Goal: Task Accomplishment & Management: Manage account settings

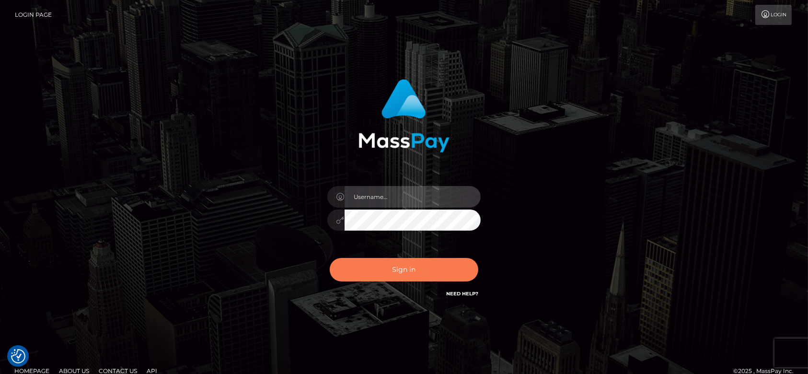
type input "fr.es"
click at [409, 267] on button "Sign in" at bounding box center [404, 269] width 149 height 23
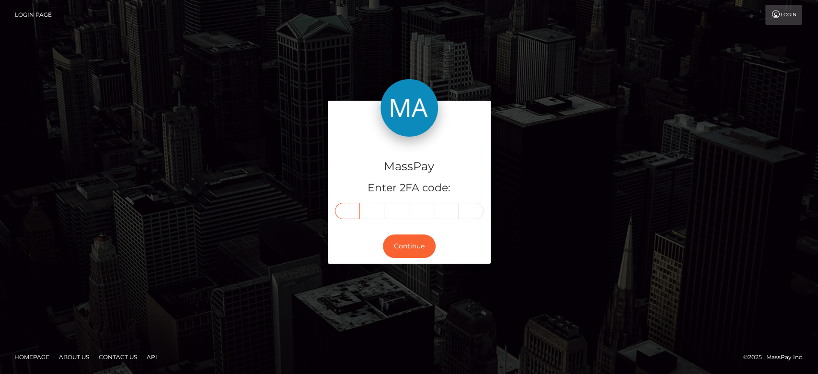
click at [347, 209] on input "text" at bounding box center [347, 211] width 25 height 16
paste input "7"
type input "7"
type input "8"
type input "5"
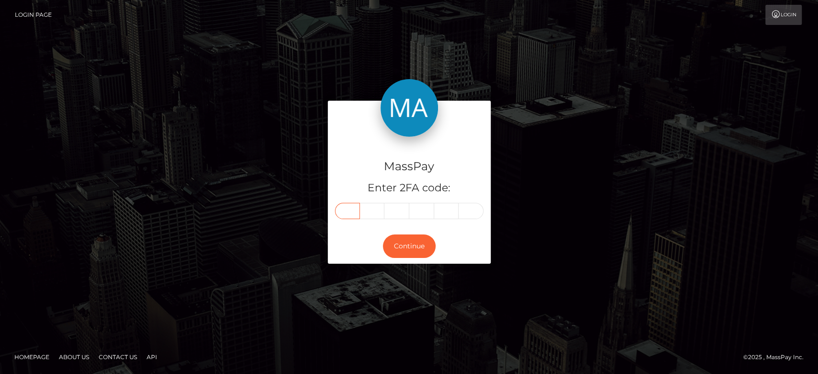
type input "5"
type input "2"
type input "0"
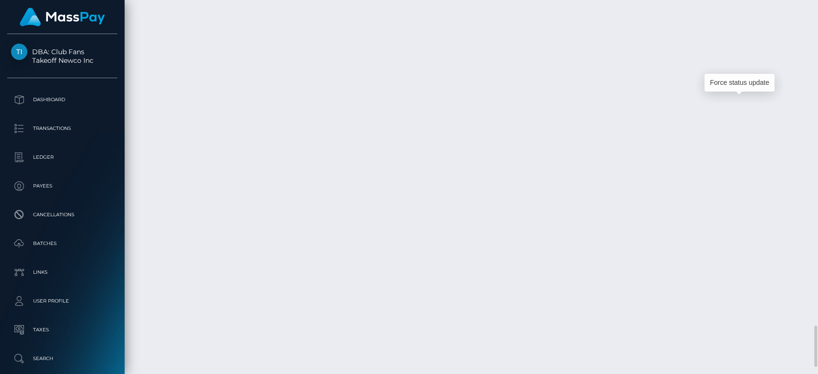
scroll to position [115, 212]
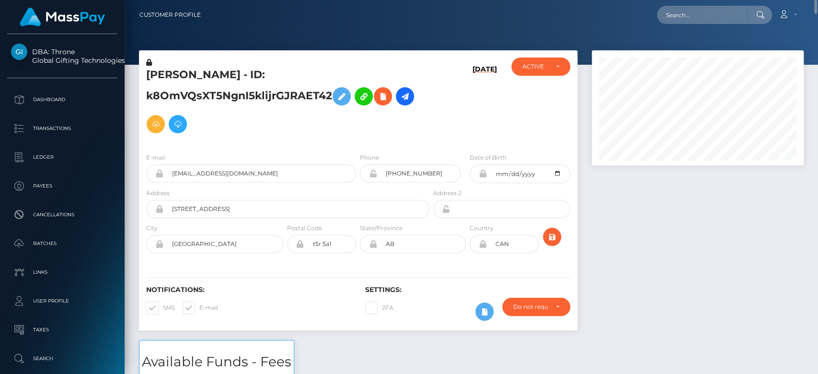
scroll to position [1, 0]
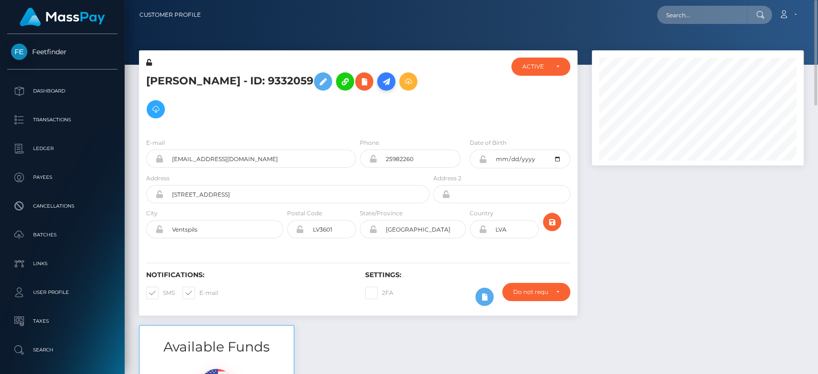
click at [381, 84] on icon at bounding box center [387, 82] width 12 height 12
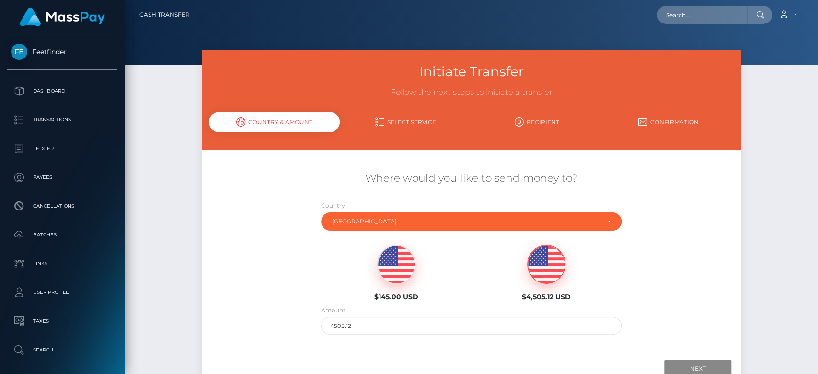
scroll to position [66, 0]
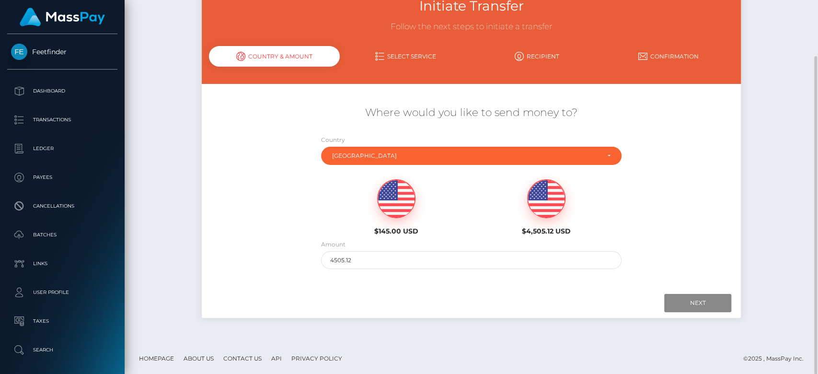
click at [394, 199] on img at bounding box center [396, 199] width 37 height 38
type input "145"
click at [683, 304] on input "Next" at bounding box center [698, 303] width 67 height 18
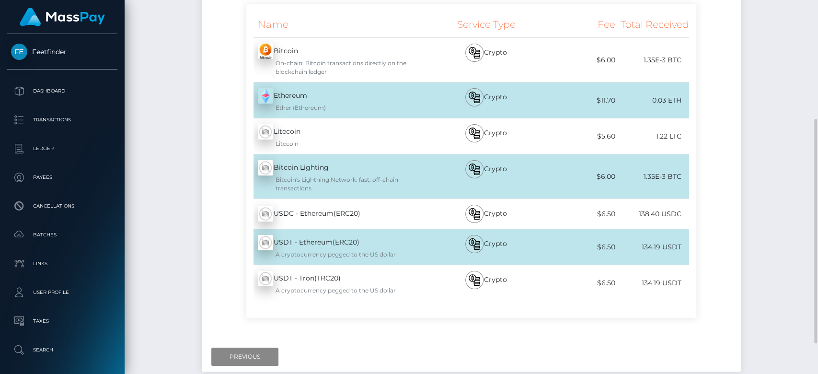
scroll to position [197, 0]
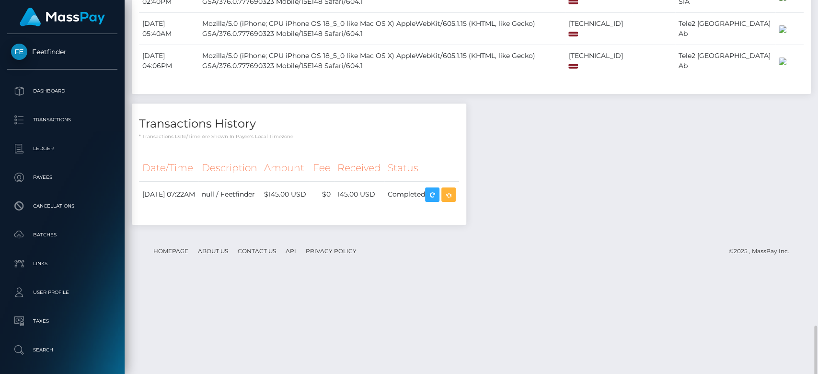
scroll to position [952, 0]
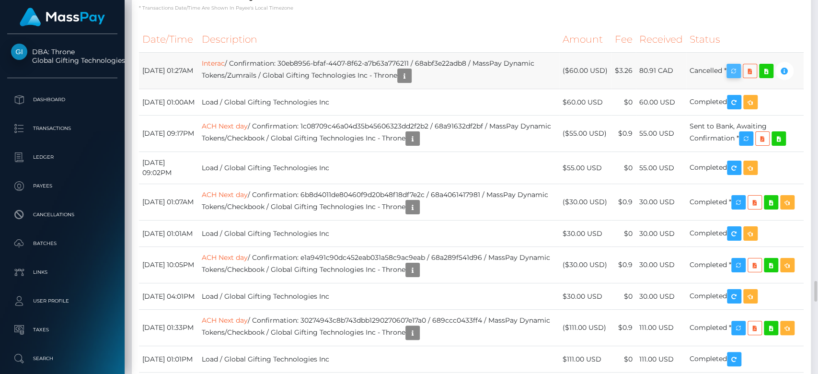
scroll to position [115, 212]
click at [740, 77] on icon "button" at bounding box center [734, 71] width 12 height 12
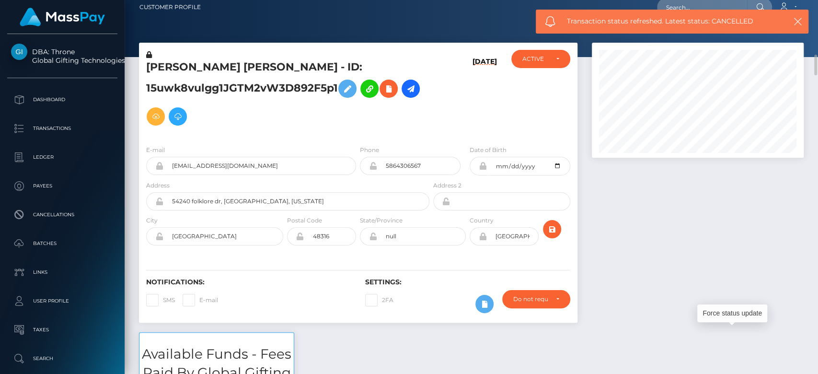
scroll to position [0, 0]
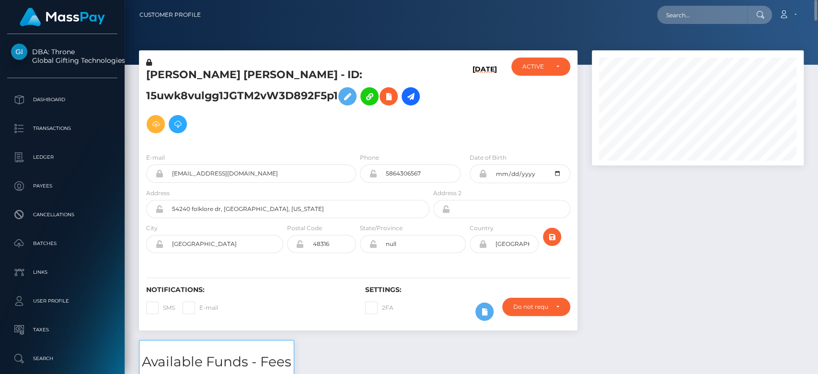
click at [199, 304] on span at bounding box center [199, 307] width 0 height 7
click at [199, 304] on input "E-mail" at bounding box center [202, 305] width 6 height 6
checkbox input "true"
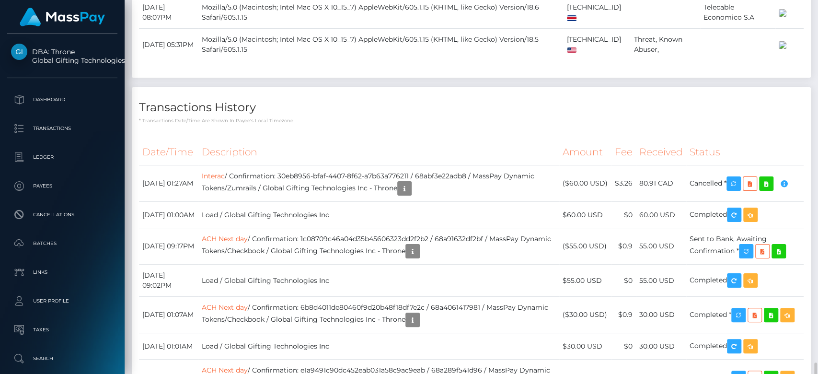
scroll to position [5062, 0]
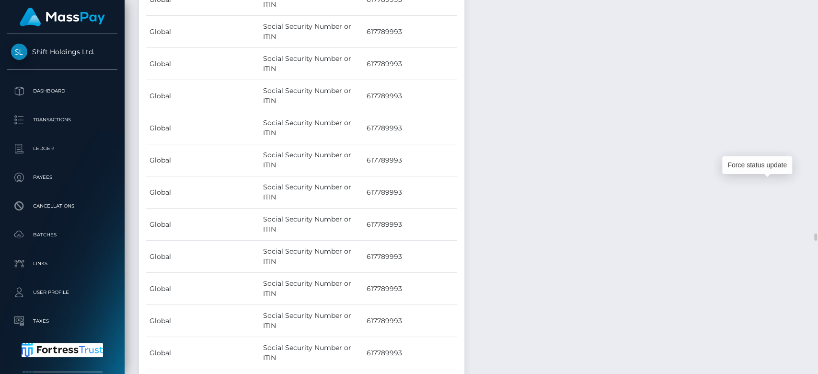
scroll to position [115, 212]
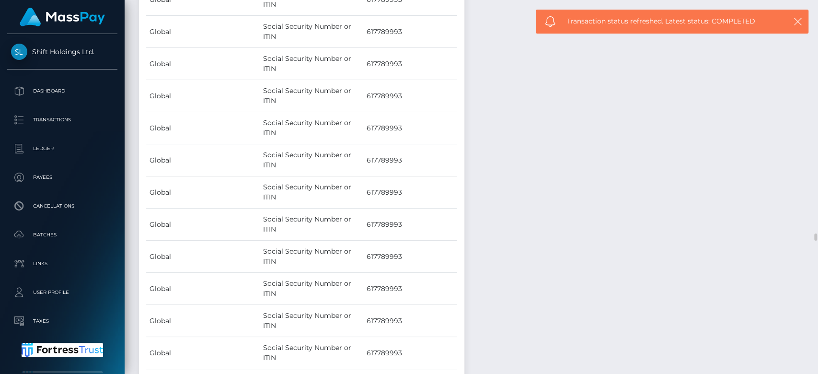
drag, startPoint x: 444, startPoint y: 235, endPoint x: 499, endPoint y: 232, distance: 54.7
copy td "68ac9b7050837"
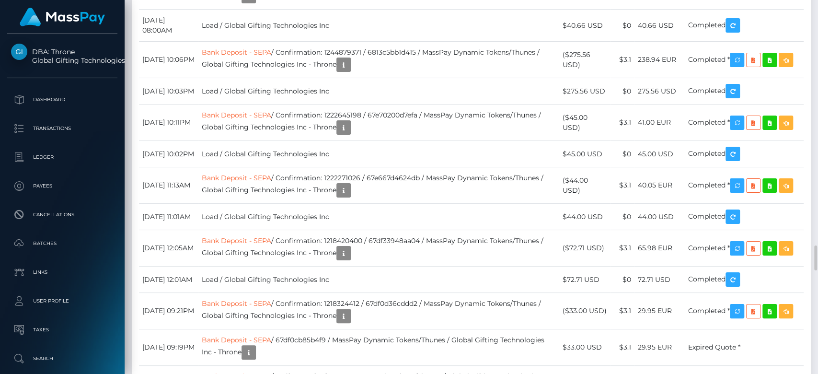
scroll to position [3482, 0]
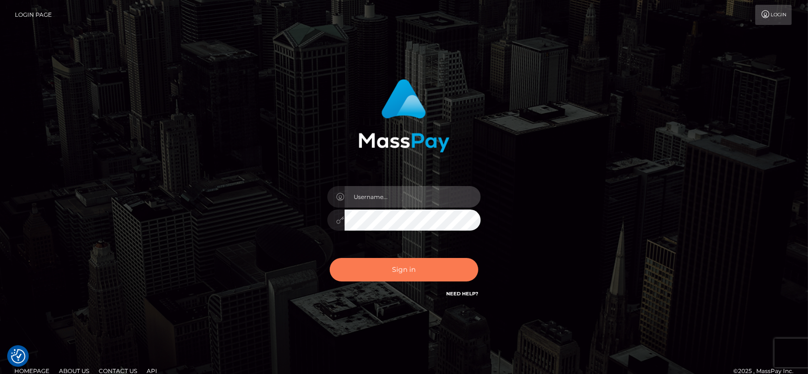
type input "fr.es"
click at [384, 267] on button "Sign in" at bounding box center [404, 269] width 149 height 23
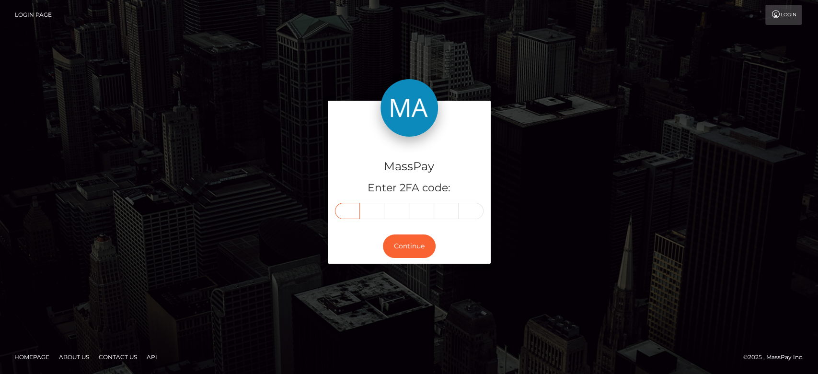
drag, startPoint x: 352, startPoint y: 202, endPoint x: 353, endPoint y: 213, distance: 10.6
click at [353, 213] on input "text" at bounding box center [347, 211] width 25 height 16
paste input "1"
type input "1"
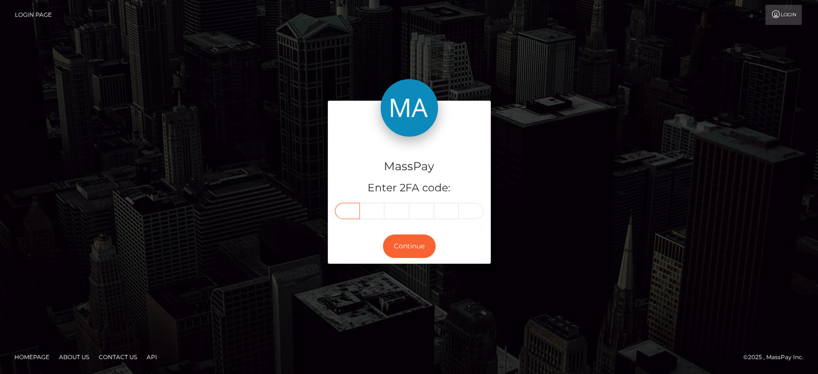
type input "3"
type input "1"
type input "7"
type input "1"
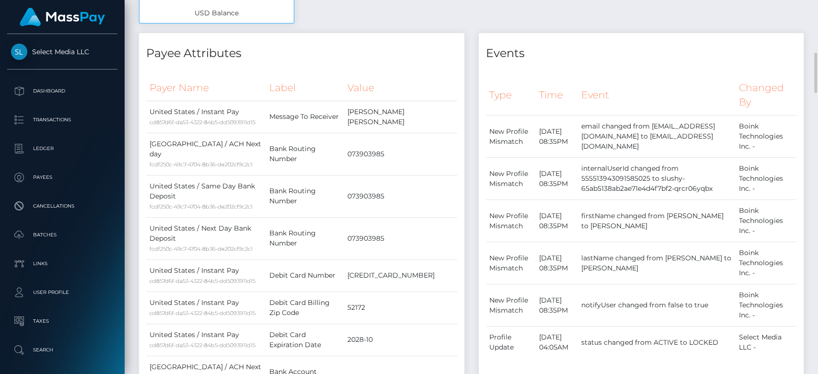
scroll to position [430, 0]
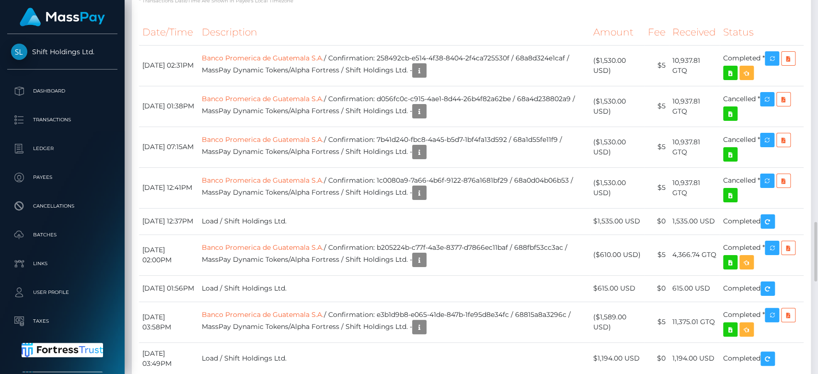
scroll to position [1426, 0]
